Goal: Information Seeking & Learning: Learn about a topic

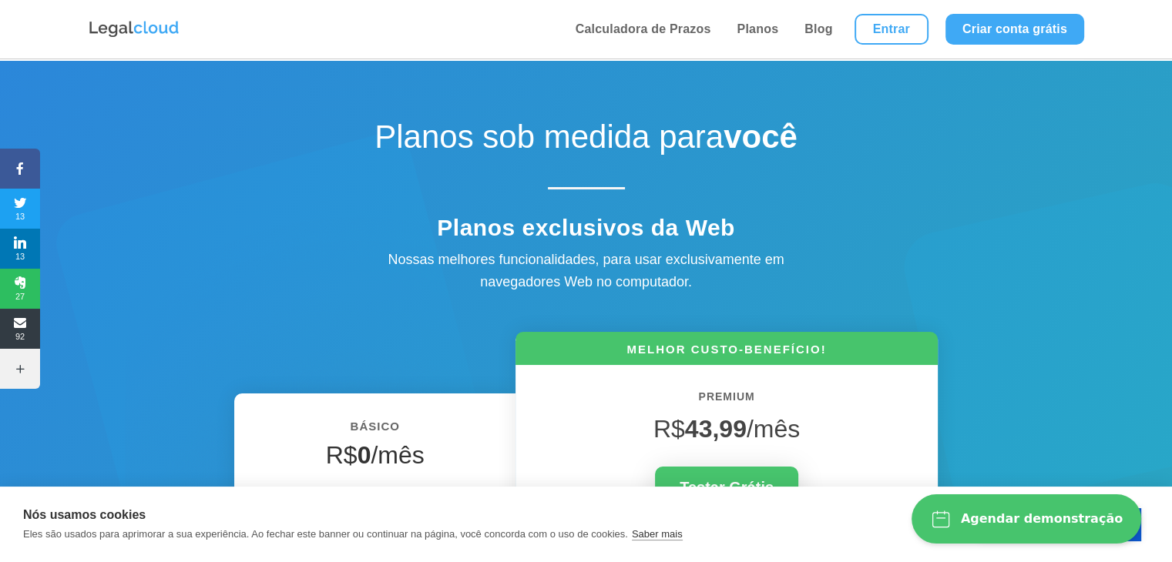
scroll to position [231, 0]
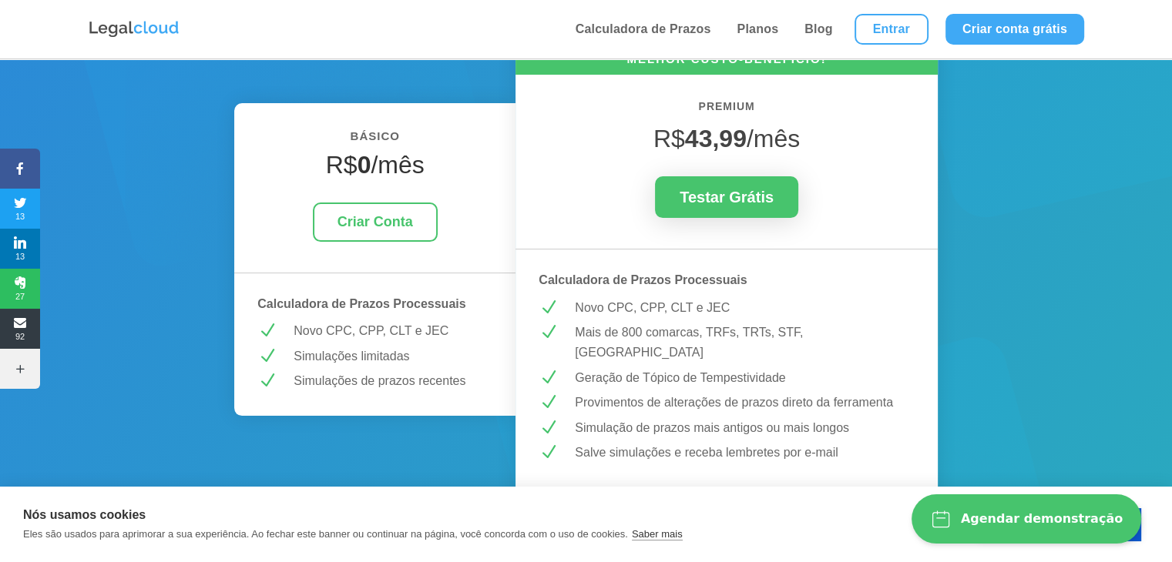
click at [604, 307] on p "Novo CPC, CPP, CLT e JEC" at bounding box center [745, 308] width 340 height 20
click at [604, 337] on p "Mais de 800 comarcas, TRFs, TRTs, STF, [GEOGRAPHIC_DATA]" at bounding box center [745, 342] width 340 height 39
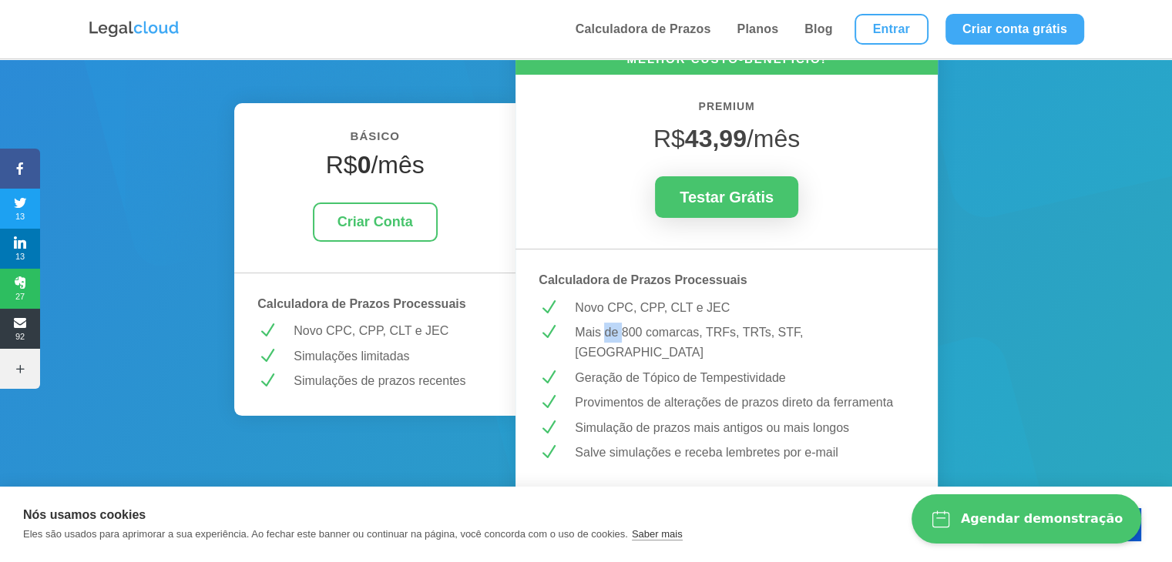
click at [604, 337] on p "Mais de 800 comarcas, TRFs, TRTs, STF, [GEOGRAPHIC_DATA]" at bounding box center [745, 342] width 340 height 39
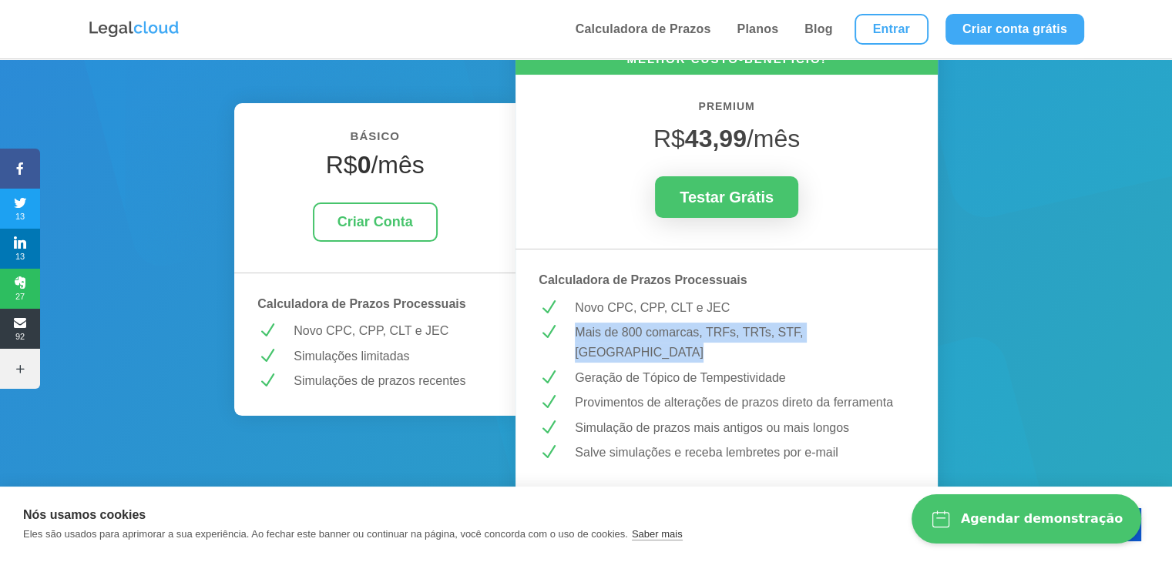
click at [603, 337] on p "Mais de 800 comarcas, TRFs, TRTs, STF, [GEOGRAPHIC_DATA]" at bounding box center [745, 342] width 340 height 39
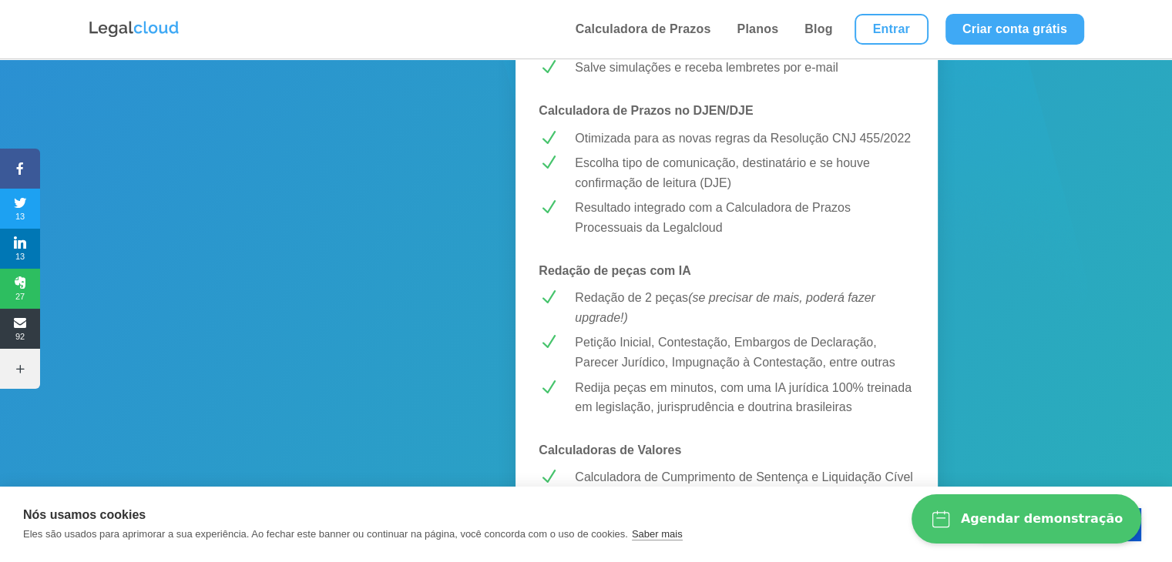
scroll to position [693, 0]
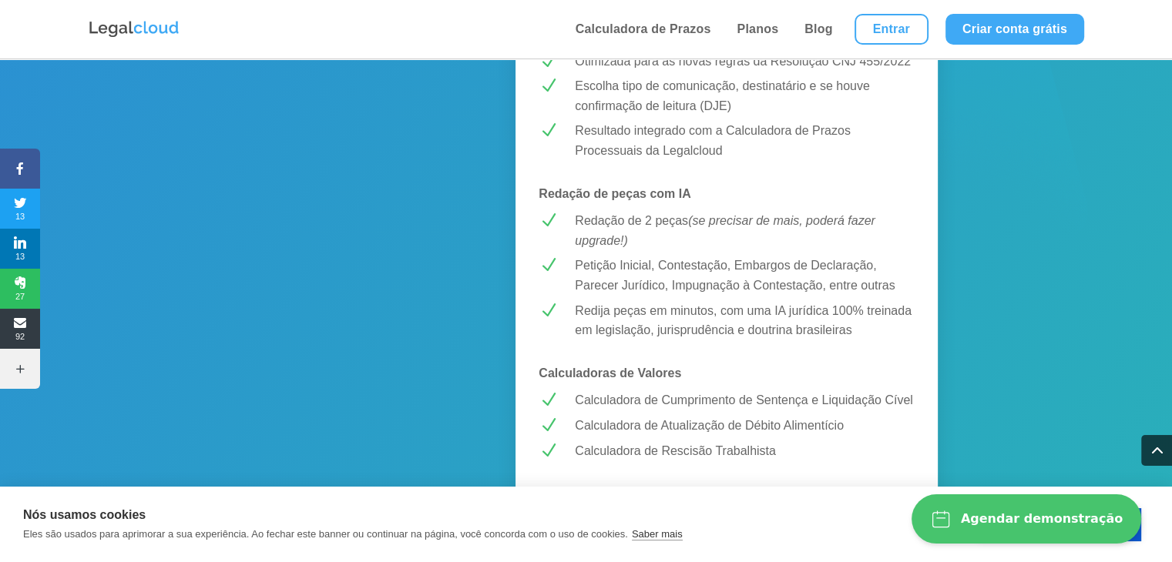
click at [619, 270] on p "Petição Inicial, Contestação, Embargos de Declaração, Parecer Jurídico, Impugna…" at bounding box center [745, 275] width 340 height 39
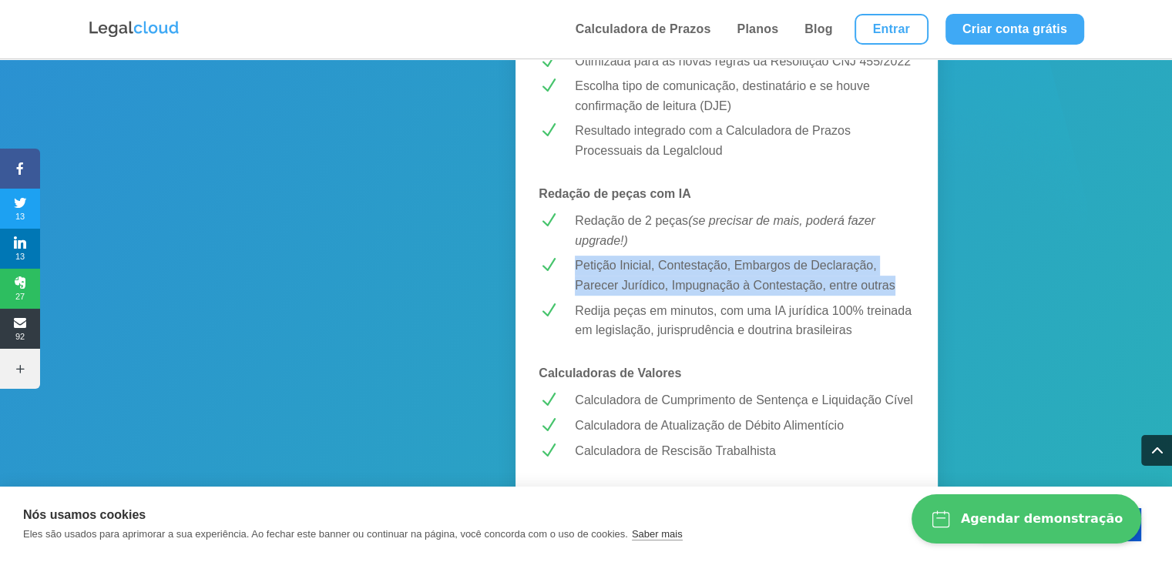
click at [619, 270] on p "Petição Inicial, Contestação, Embargos de Declaração, Parecer Jurídico, Impugna…" at bounding box center [745, 275] width 340 height 39
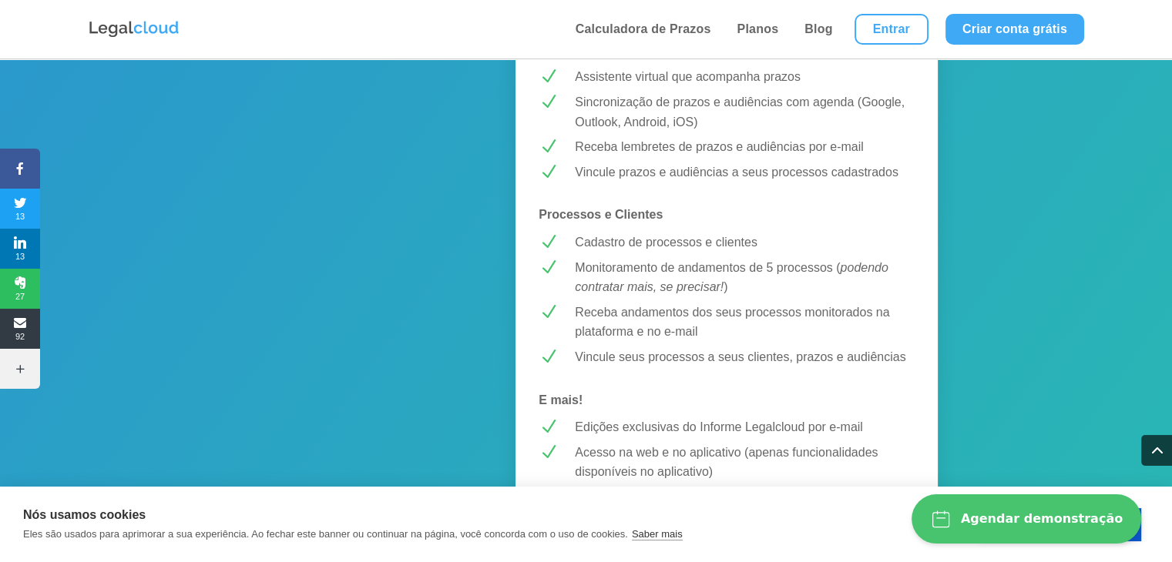
scroll to position [1464, 0]
